Goal: Task Accomplishment & Management: Manage account settings

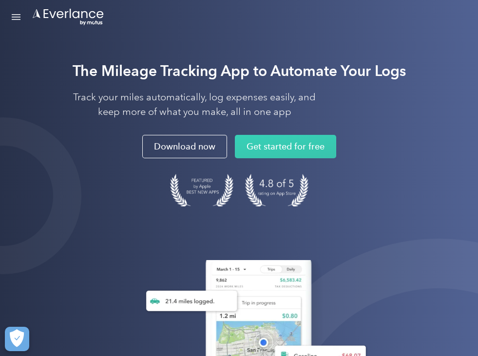
click at [15, 19] on div "Open Menu" at bounding box center [16, 19] width 9 height 1
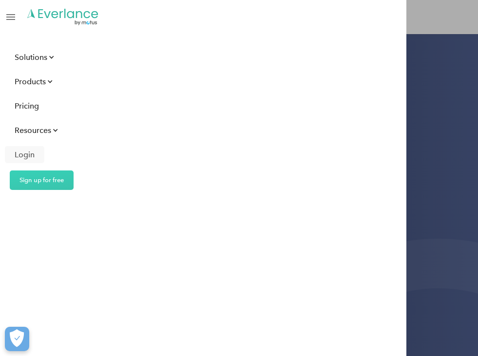
click at [27, 156] on div "Login" at bounding box center [25, 154] width 20 height 12
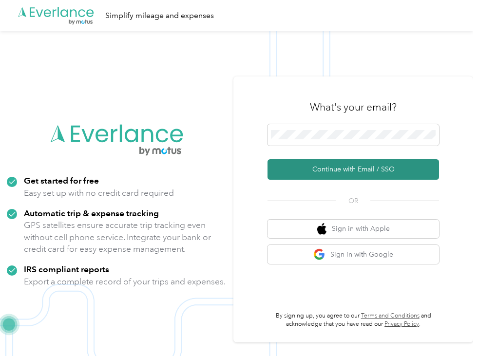
click at [332, 173] on button "Continue with Email / SSO" at bounding box center [352, 169] width 171 height 20
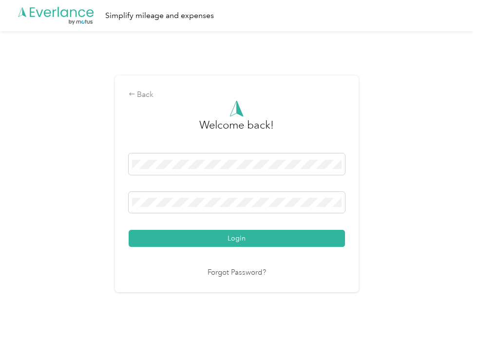
click at [239, 238] on button "Login" at bounding box center [237, 238] width 216 height 17
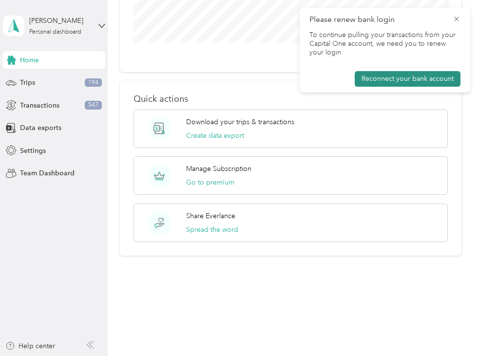
scroll to position [361, 0]
click at [26, 80] on span "Trips" at bounding box center [27, 82] width 15 height 10
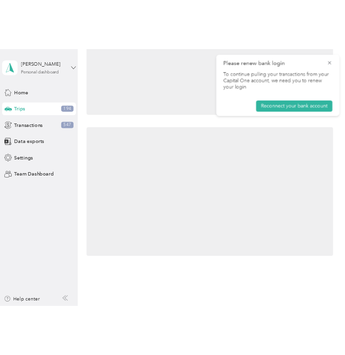
scroll to position [79, 0]
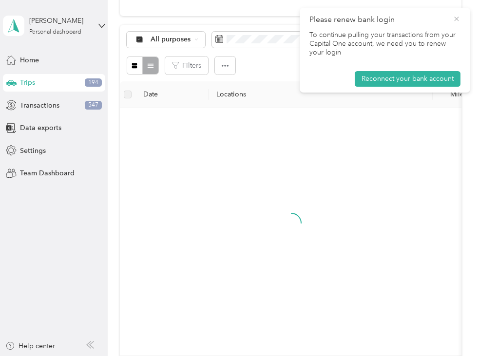
click at [454, 18] on icon at bounding box center [456, 19] width 8 height 9
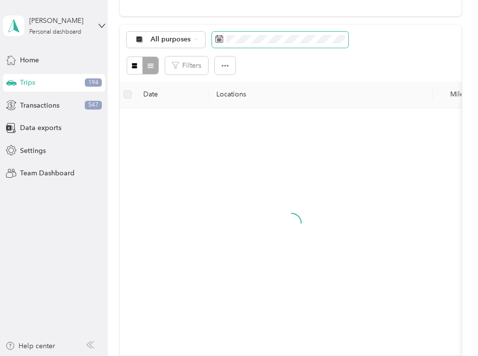
click at [219, 37] on icon at bounding box center [219, 39] width 8 height 8
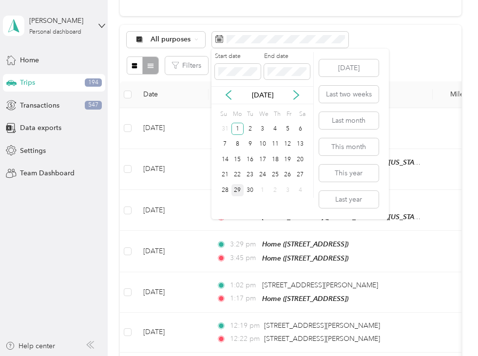
click at [261, 72] on div "Start date End date" at bounding box center [262, 69] width 102 height 34
click at [236, 189] on div "29" at bounding box center [237, 190] width 13 height 12
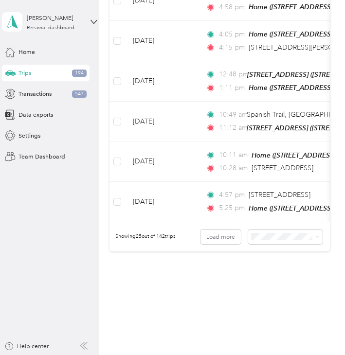
click at [271, 266] on span "100 per load" at bounding box center [274, 269] width 34 height 7
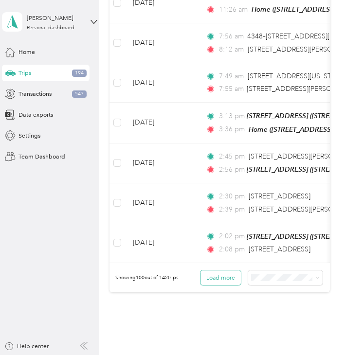
scroll to position [3925, 0]
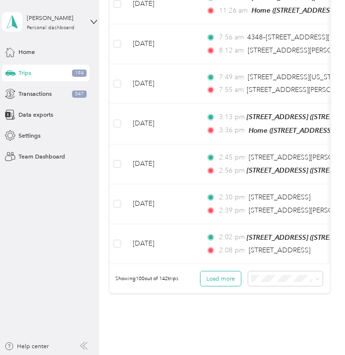
click at [226, 272] on button "Load more" at bounding box center [221, 279] width 40 height 15
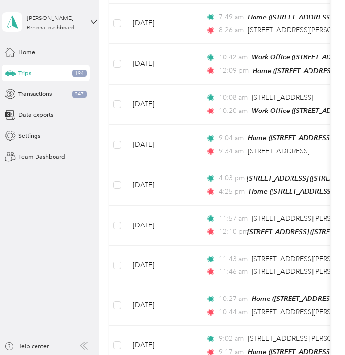
scroll to position [518, 0]
